Goal: Navigation & Orientation: Find specific page/section

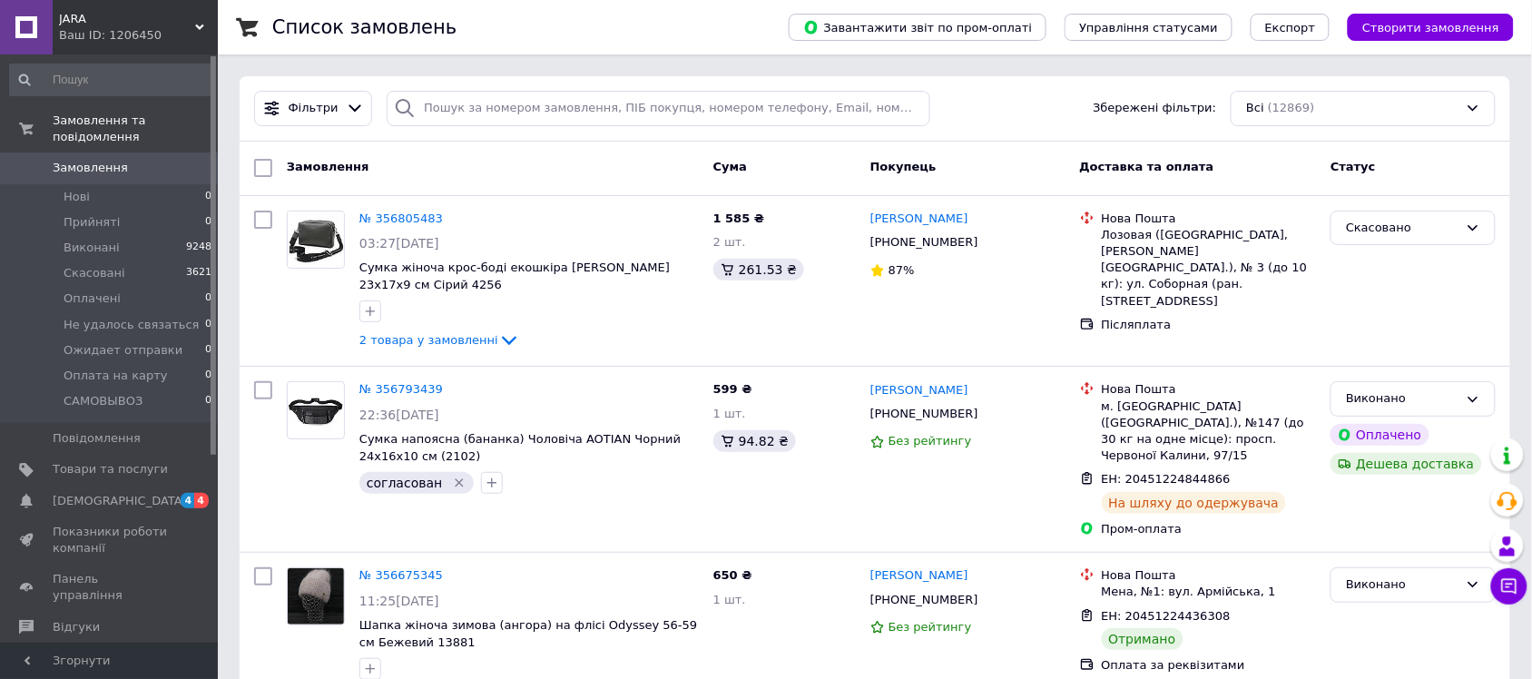
click at [202, 23] on icon at bounding box center [199, 27] width 9 height 9
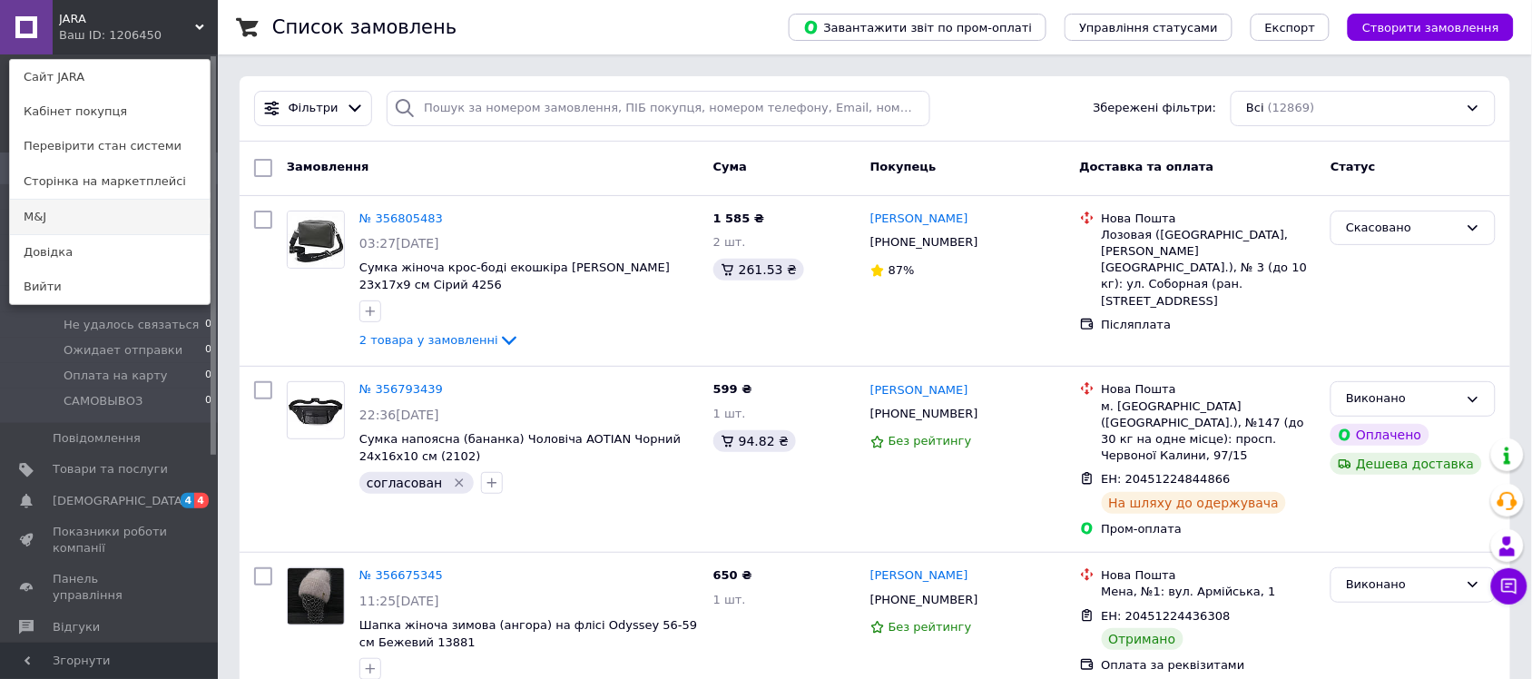
click at [65, 206] on link "M&J" at bounding box center [110, 217] width 200 height 34
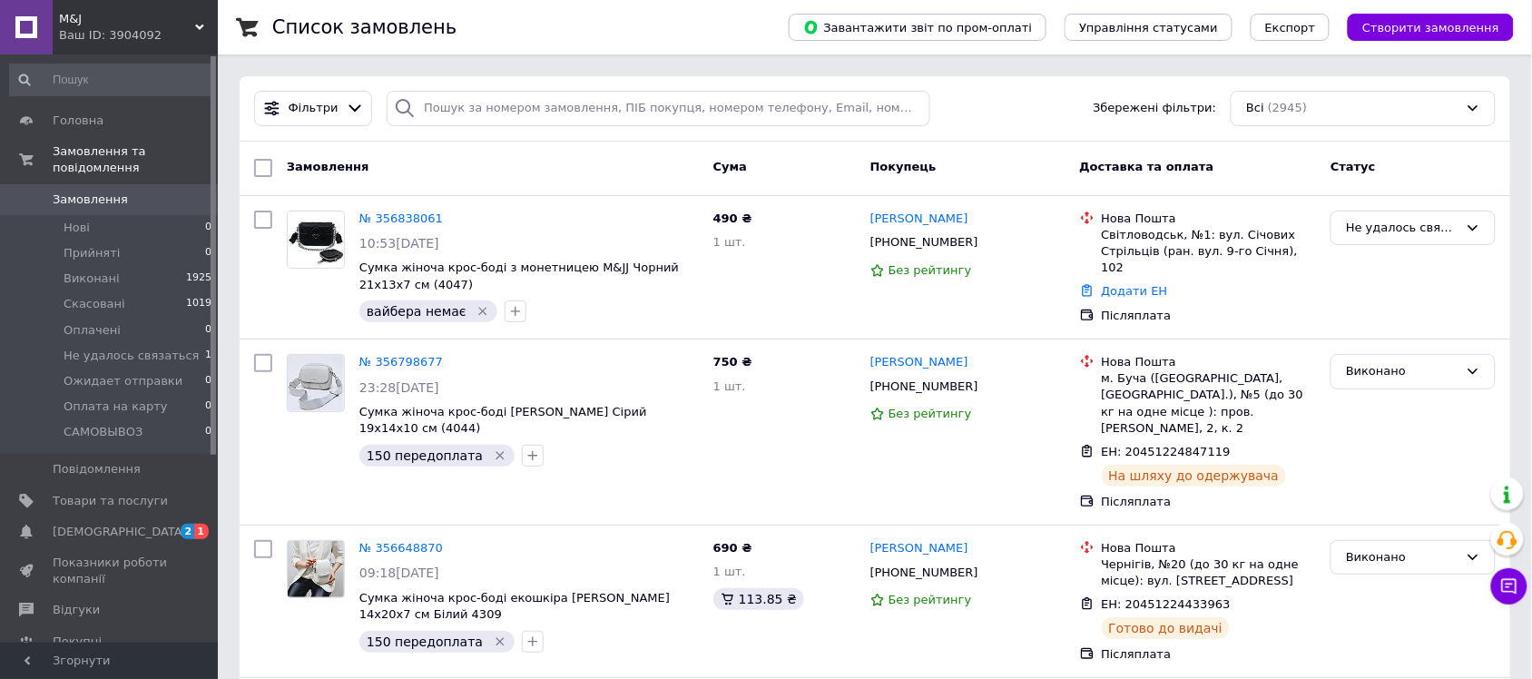
click at [202, 37] on div "Ваш ID: 3904092" at bounding box center [138, 35] width 159 height 16
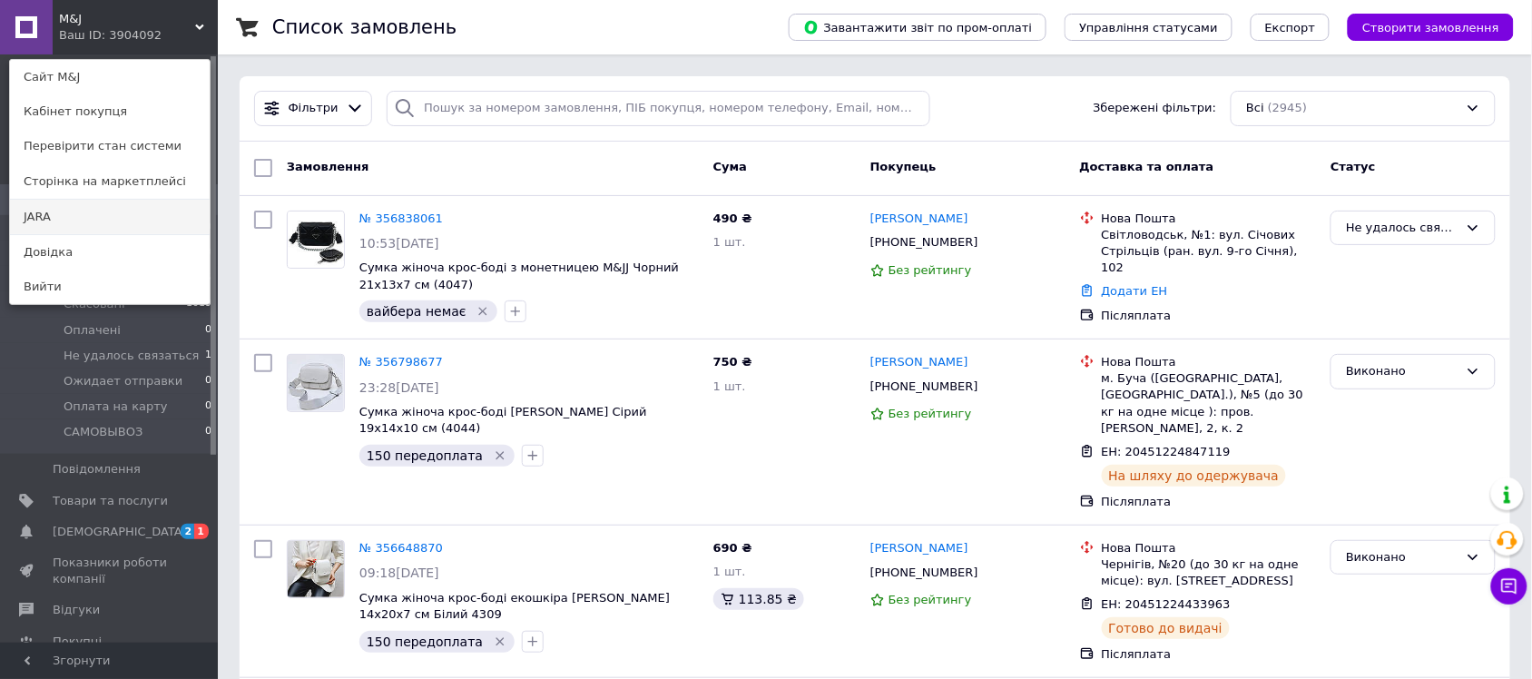
click at [114, 205] on link "JARA" at bounding box center [110, 217] width 200 height 34
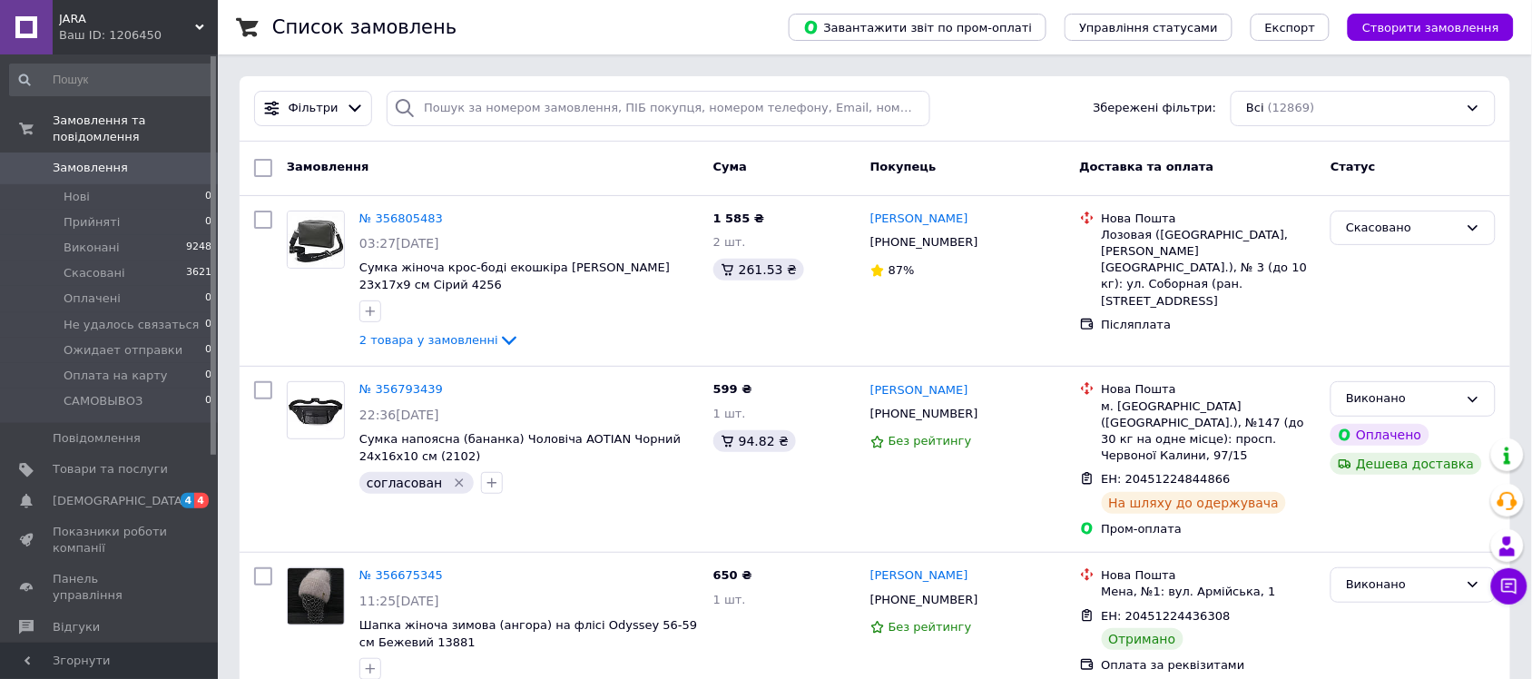
click at [209, 12] on div "JARA Ваш ID: 1206450" at bounding box center [135, 27] width 165 height 54
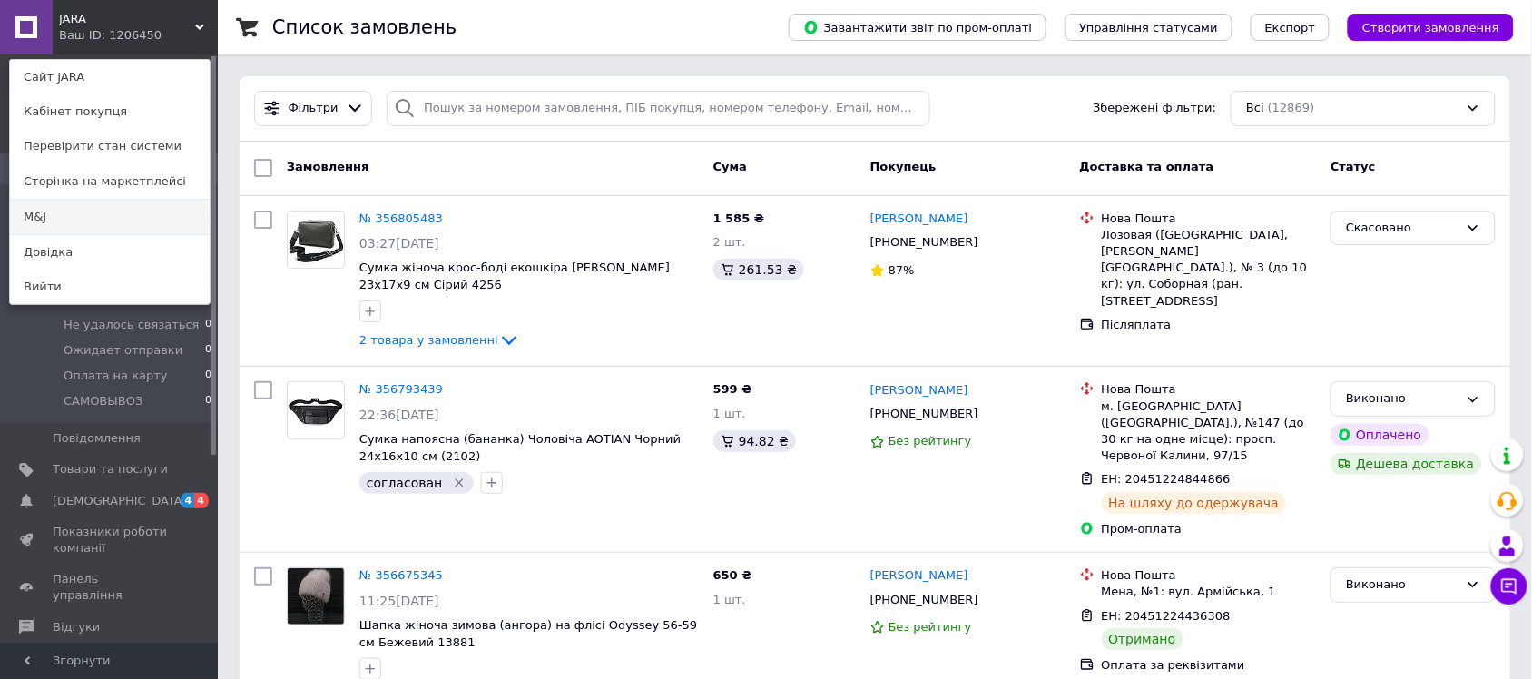
click at [60, 215] on link "M&J" at bounding box center [110, 217] width 200 height 34
